Goal: Task Accomplishment & Management: Use online tool/utility

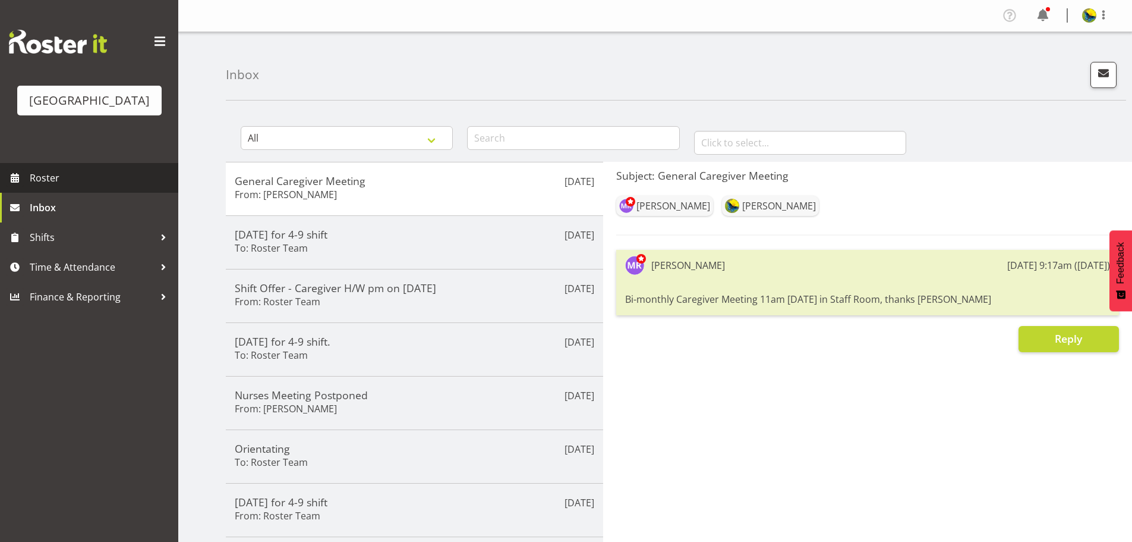
click at [108, 187] on span "Roster" at bounding box center [101, 178] width 143 height 18
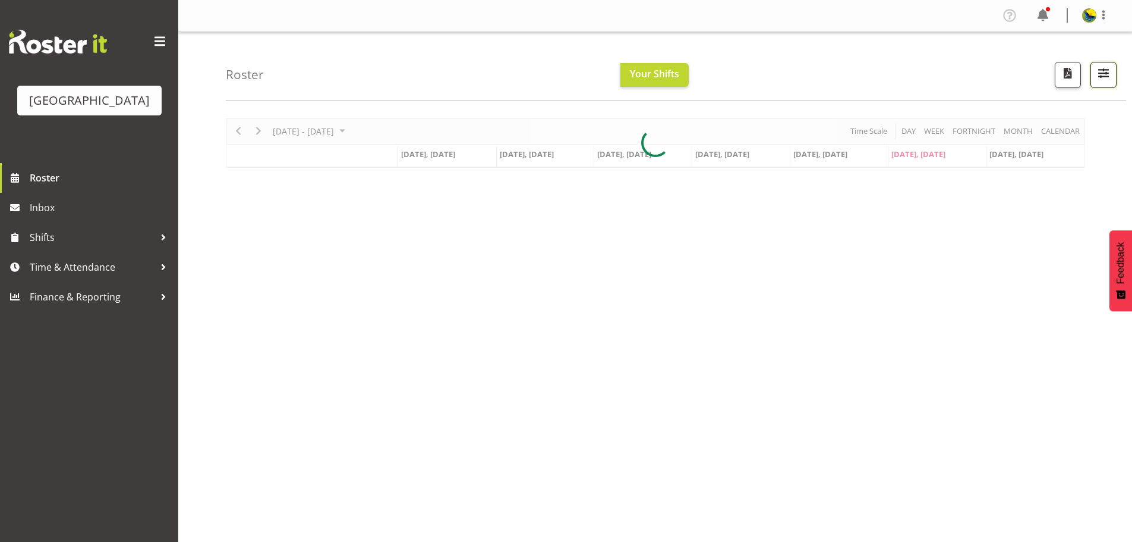
click at [1106, 81] on span "button" at bounding box center [1103, 72] width 15 height 15
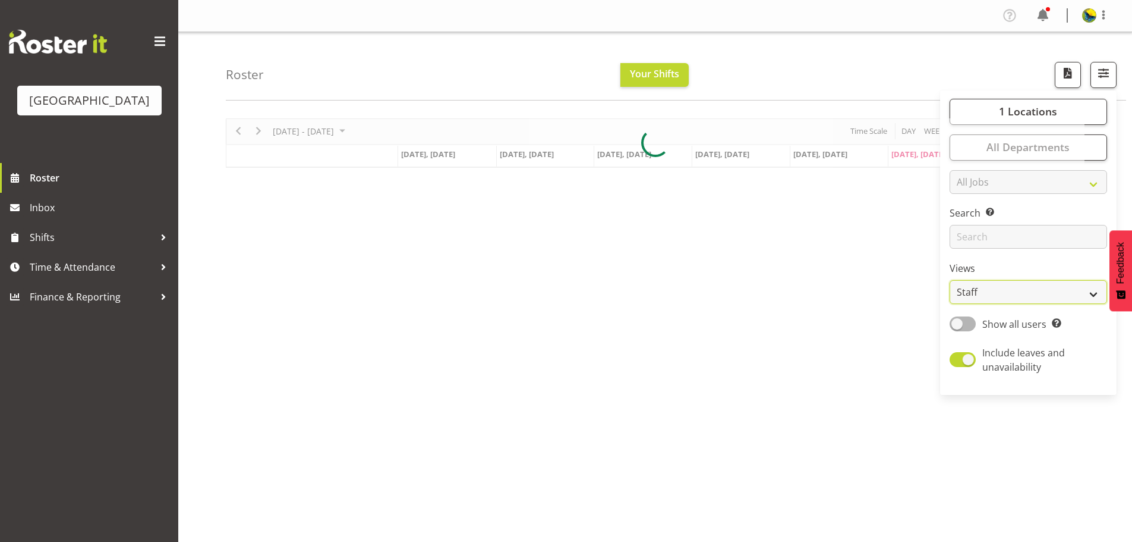
click at [1007, 304] on select "Staff Role Shift - Horizontal Shift - Vertical Staff - Location" at bounding box center [1029, 292] width 158 height 24
select select "shift"
click at [950, 304] on select "Staff Role Shift - Horizontal Shift - Vertical Staff - Location" at bounding box center [1029, 292] width 158 height 24
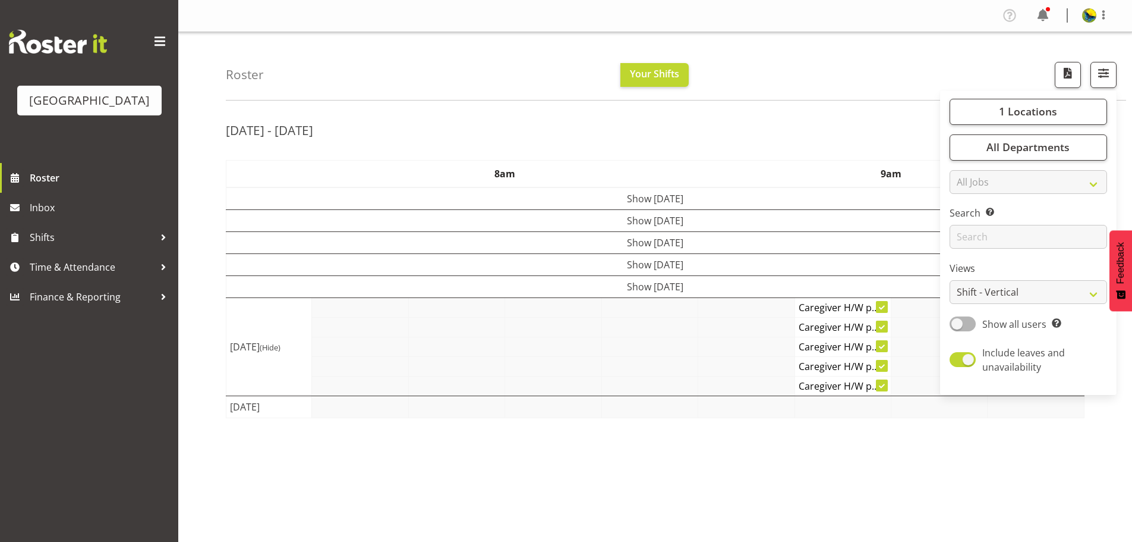
drag, startPoint x: 806, startPoint y: 14, endPoint x: 787, endPoint y: 81, distance: 69.8
click at [805, 14] on nav "Profile Log Out" at bounding box center [655, 16] width 930 height 20
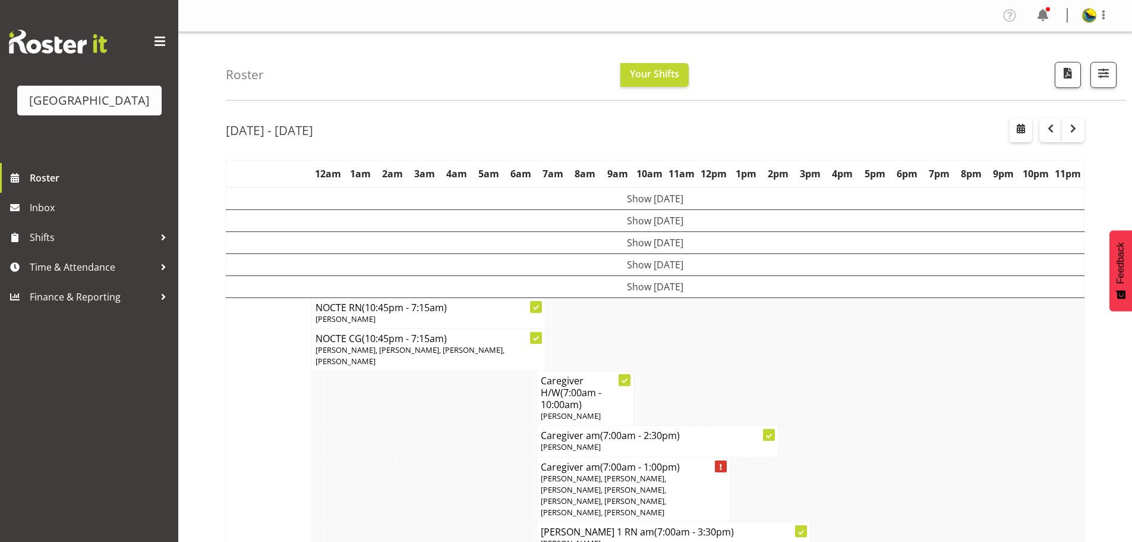
click at [787, 81] on div "Roster Your Shifts 1 Locations [GEOGRAPHIC_DATA] Kitchen [GEOGRAPHIC_DATA] Sele…" at bounding box center [676, 66] width 901 height 68
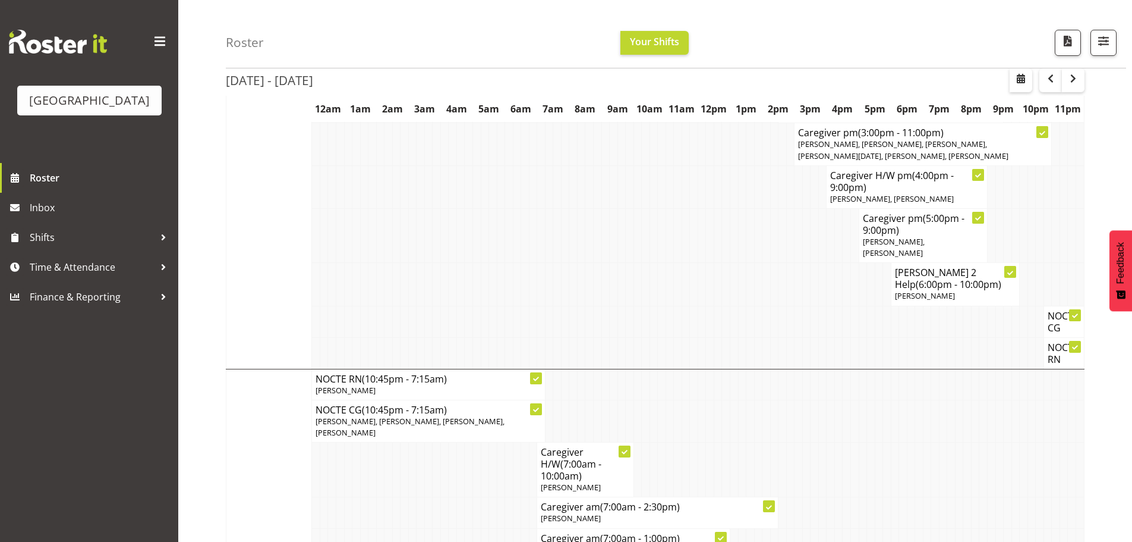
scroll to position [525, 0]
